Goal: Download file/media: Download file/media

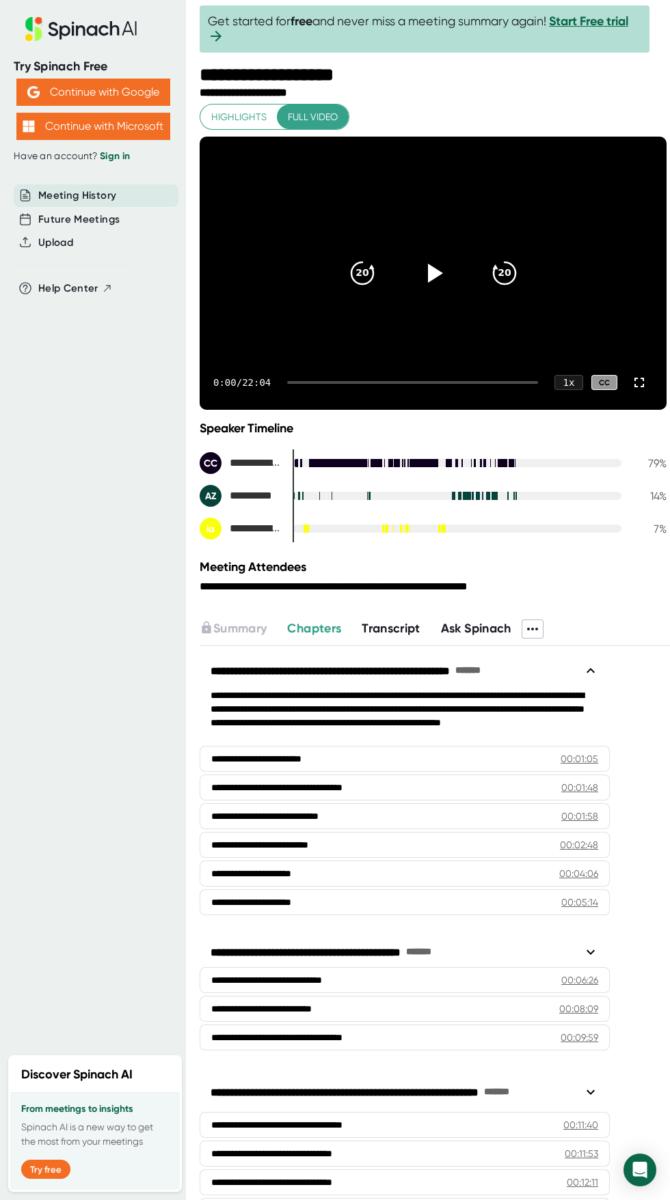
click at [539, 625] on icon at bounding box center [532, 629] width 16 height 16
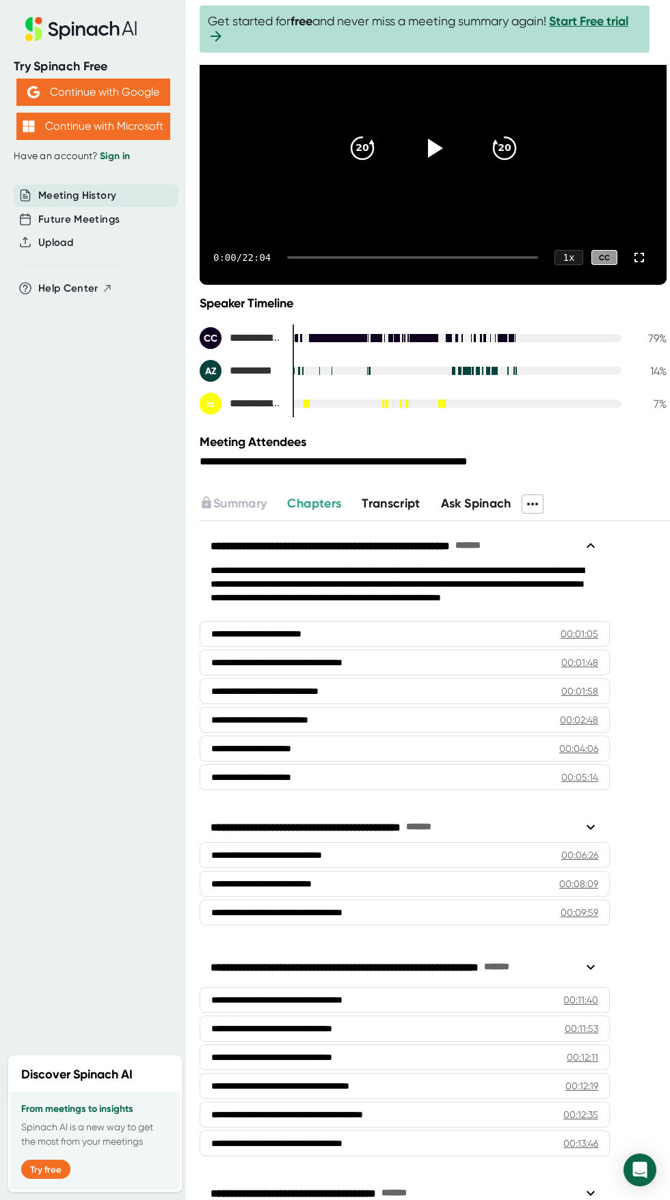
scroll to position [234, 0]
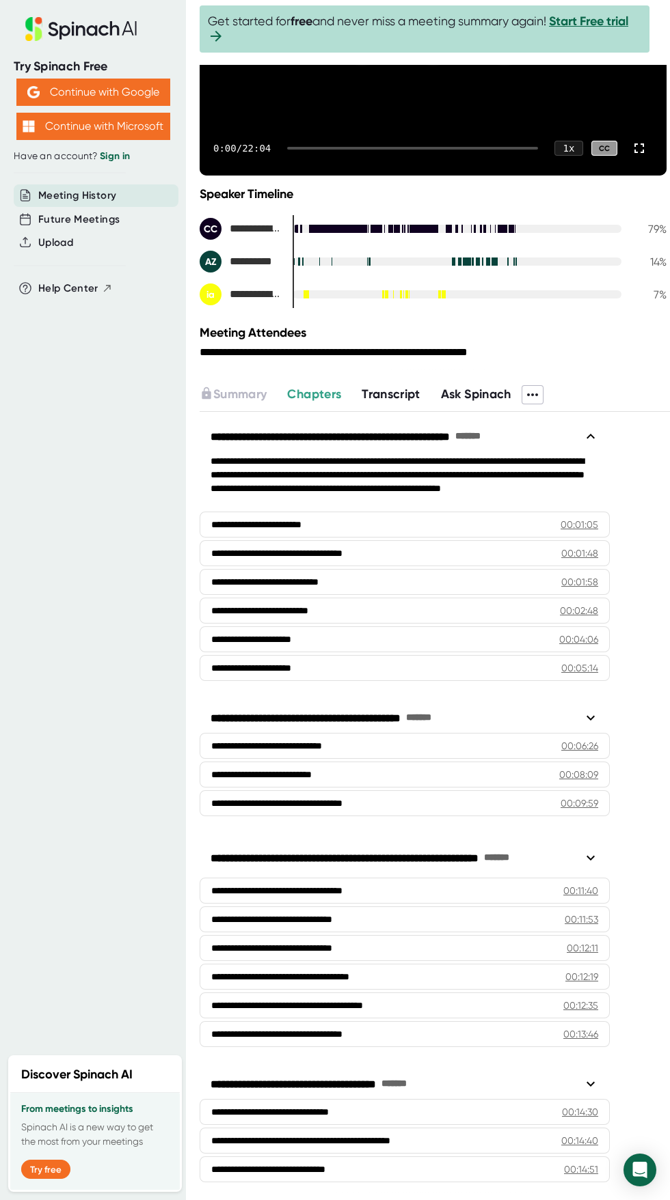
click at [537, 394] on icon at bounding box center [532, 395] width 11 height 3
click at [539, 497] on li "Download Video" at bounding box center [592, 488] width 130 height 22
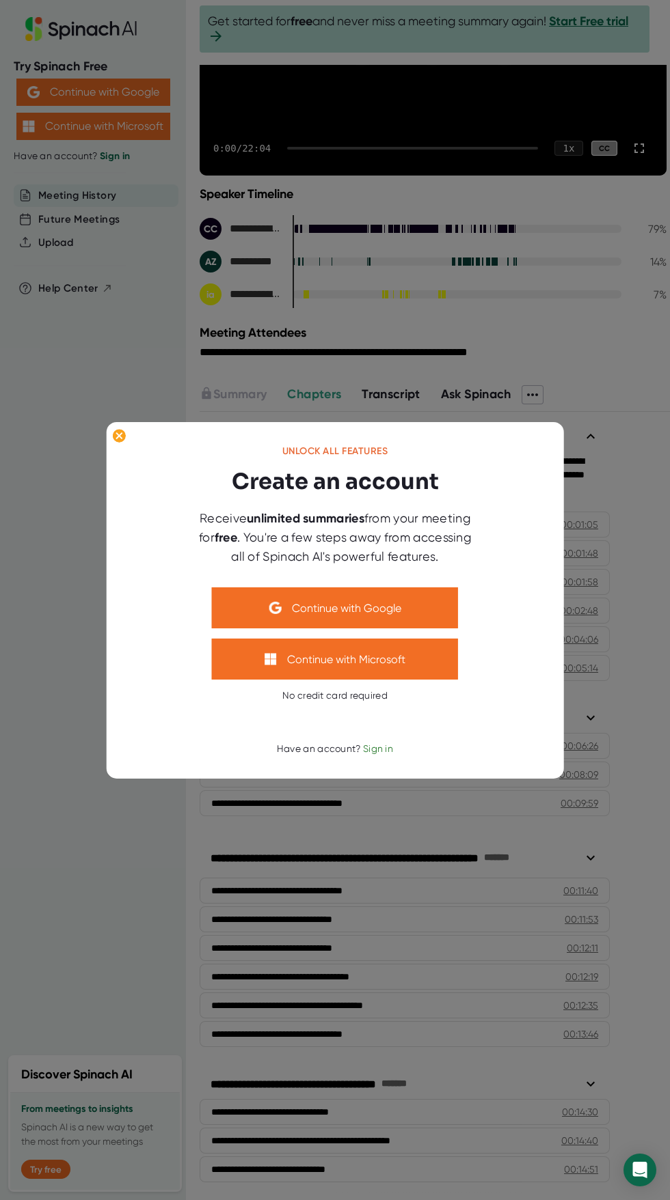
click at [68, 337] on div at bounding box center [335, 600] width 670 height 1200
